Goal: Task Accomplishment & Management: Manage account settings

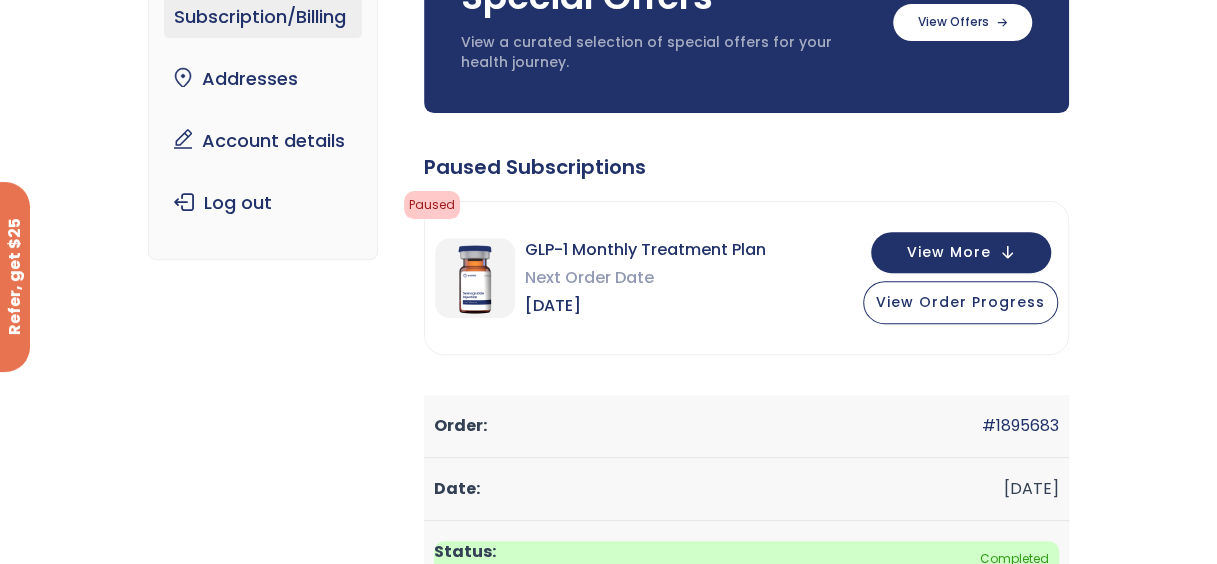
scroll to position [200, 0]
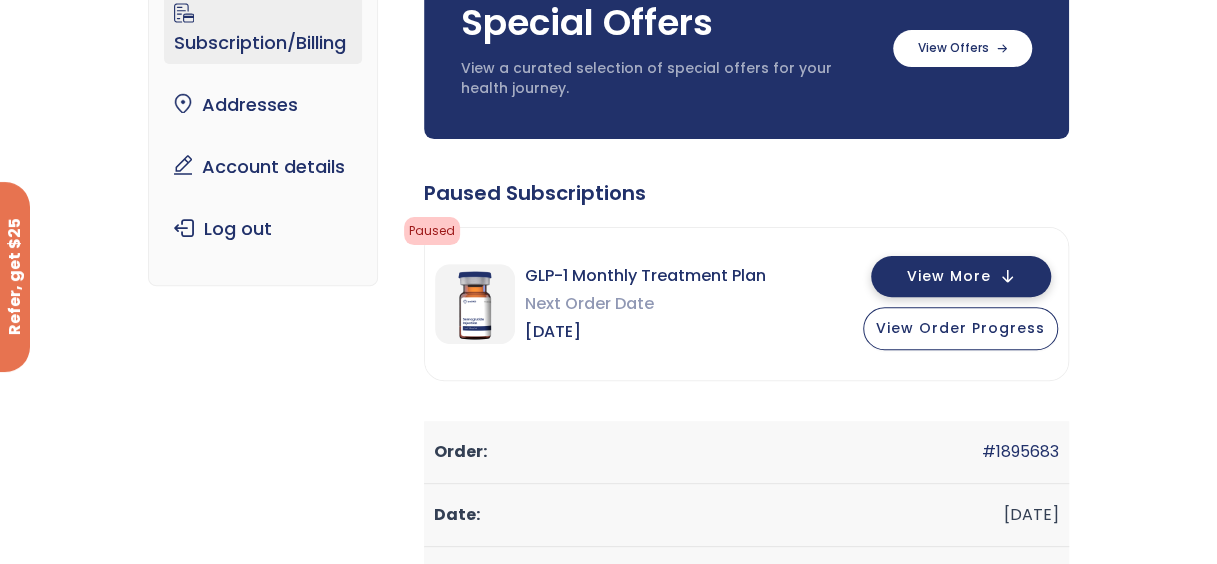
click at [1000, 285] on button "View More" at bounding box center [961, 276] width 180 height 41
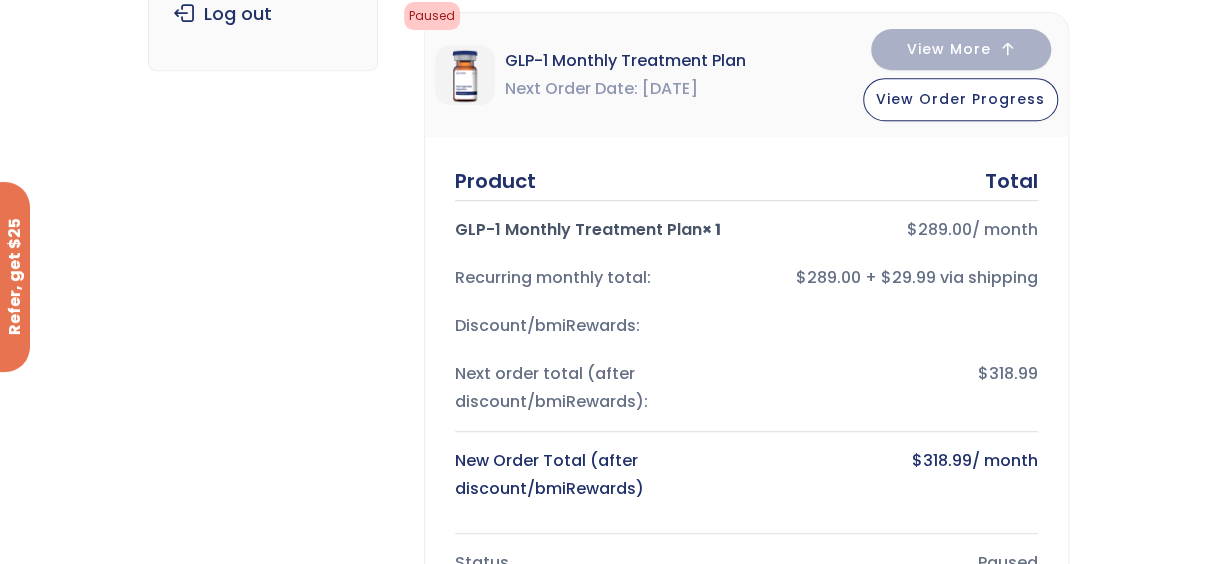
scroll to position [400, 0]
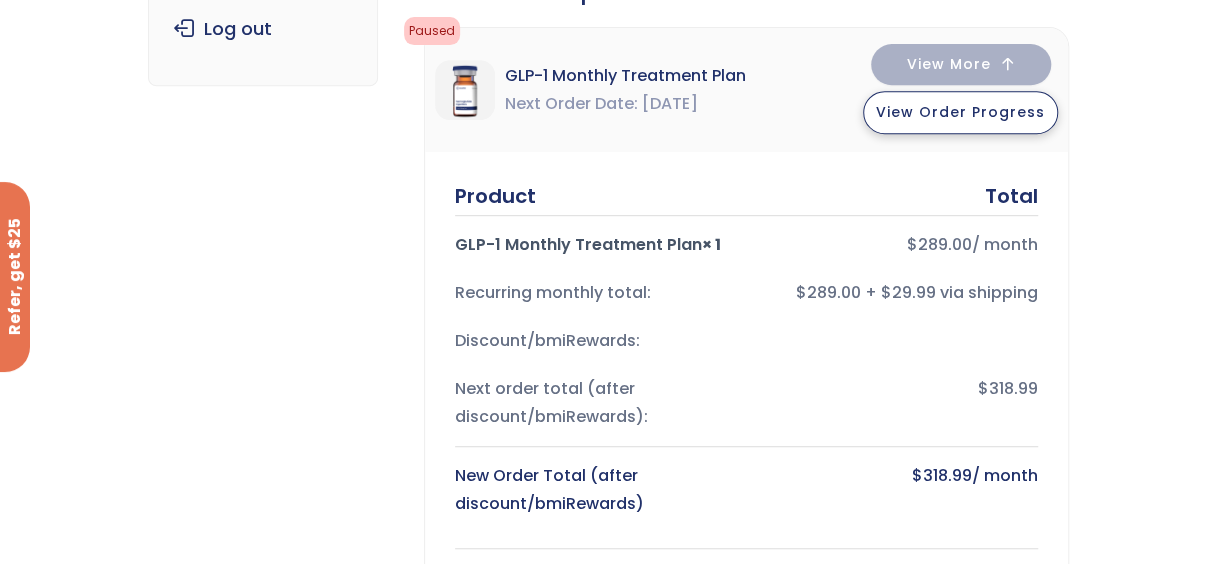
click at [930, 115] on span "View Order Progress" at bounding box center [960, 112] width 169 height 20
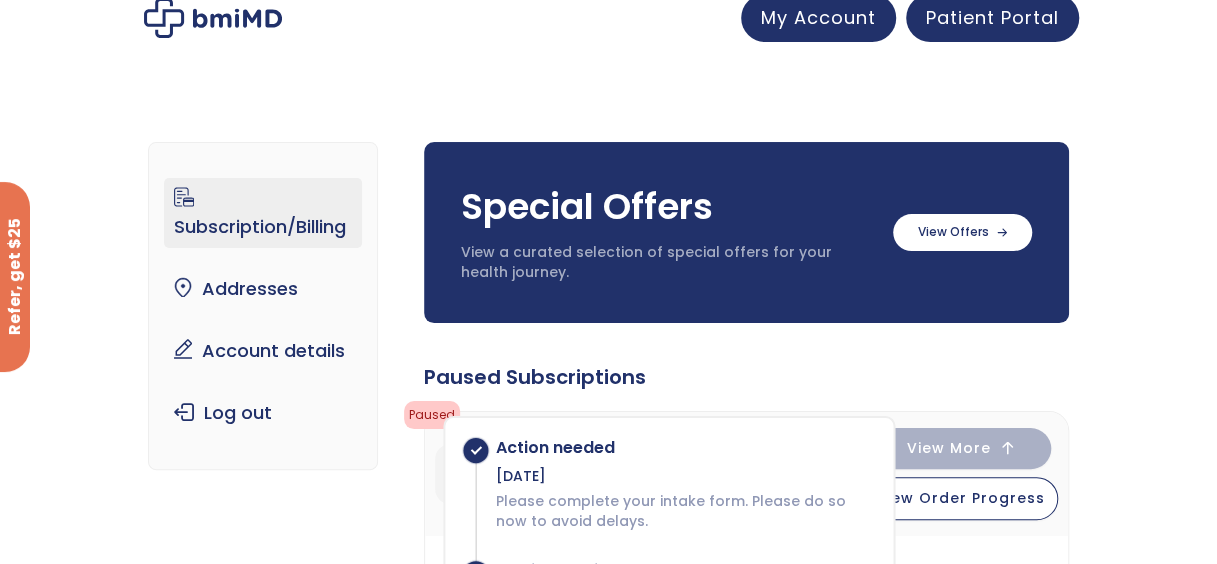
scroll to position [0, 0]
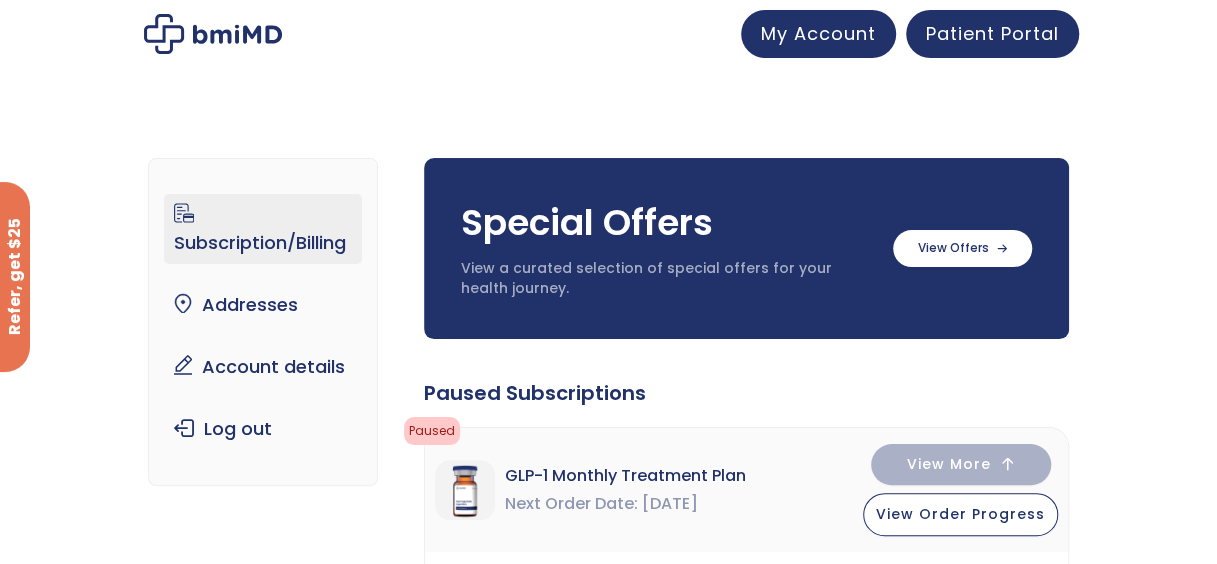
click at [241, 231] on link "Subscription/Billing" at bounding box center [263, 229] width 198 height 70
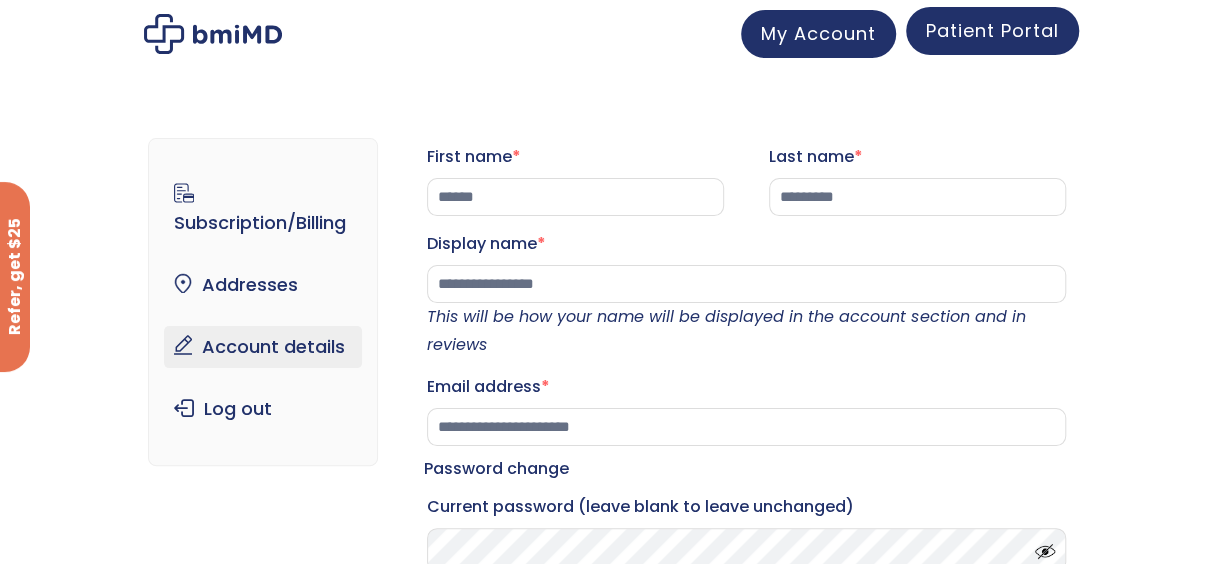
click at [948, 33] on span "Patient Portal" at bounding box center [992, 30] width 133 height 25
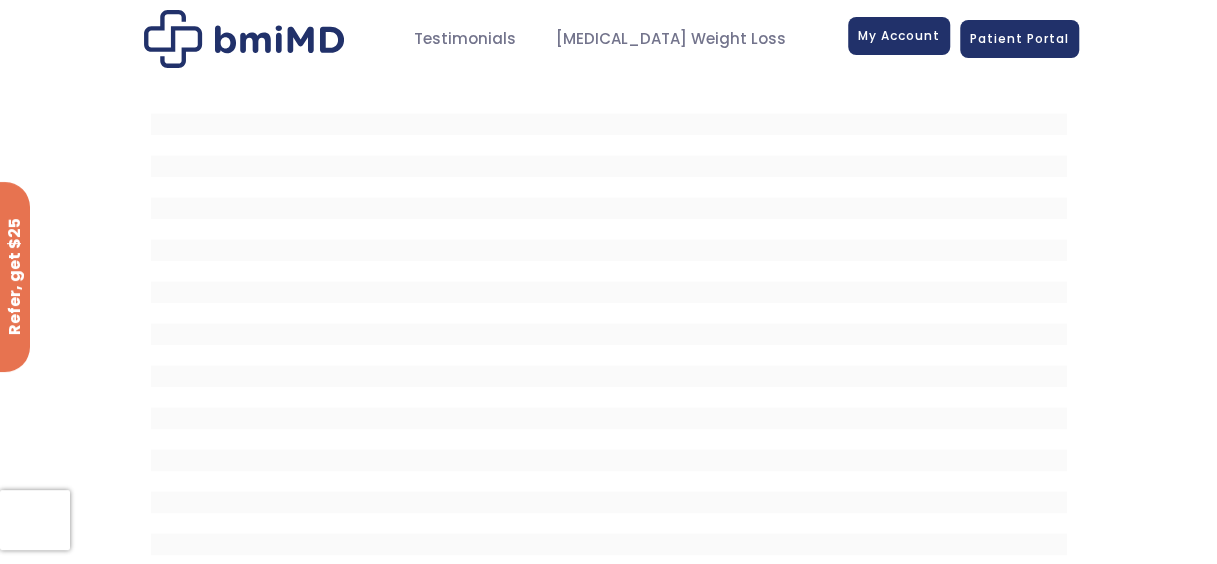
click at [903, 35] on span "My Account" at bounding box center [899, 35] width 82 height 17
